Goal: Check status: Check status

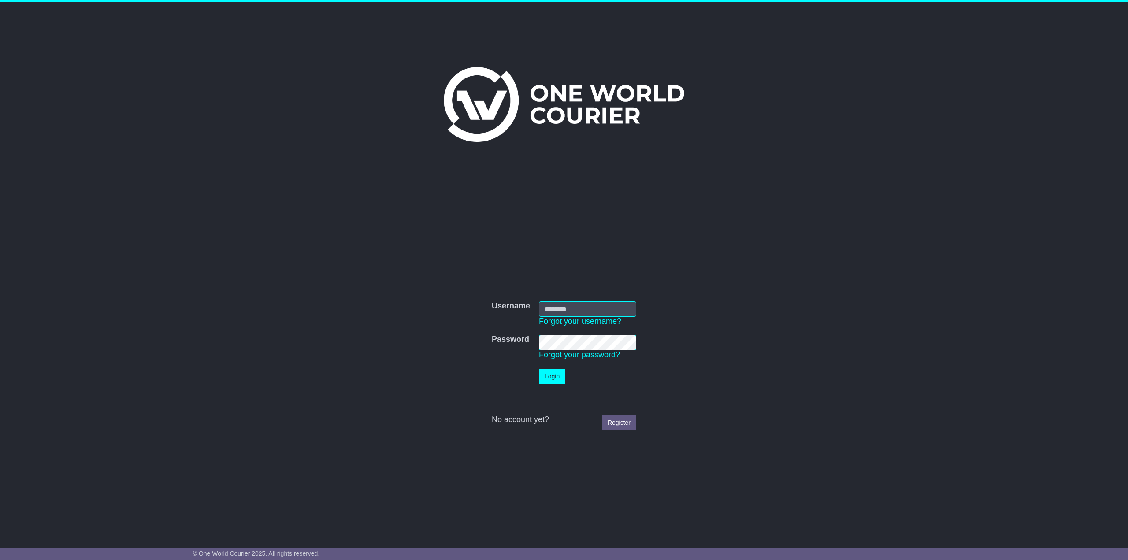
type input "**********"
click at [559, 378] on button "Login" at bounding box center [552, 376] width 26 height 15
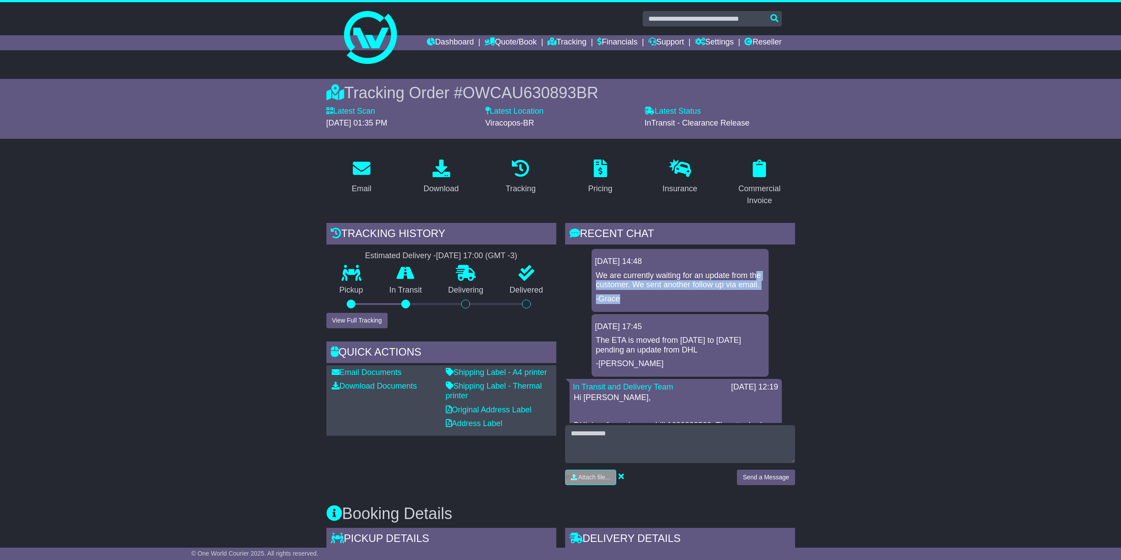
drag, startPoint x: 621, startPoint y: 306, endPoint x: 603, endPoint y: 281, distance: 30.6
click at [603, 281] on div "We are currently waiting for an update from the customer. We sent another follo…" at bounding box center [680, 287] width 170 height 33
